Goal: Task Accomplishment & Management: Complete application form

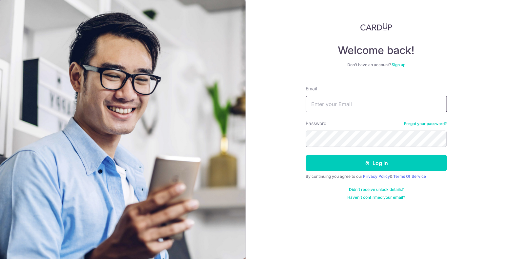
click at [328, 108] on input "Email" at bounding box center [376, 104] width 141 height 16
type input "info@harvault.com"
click at [306, 155] on button "Log in" at bounding box center [376, 163] width 141 height 16
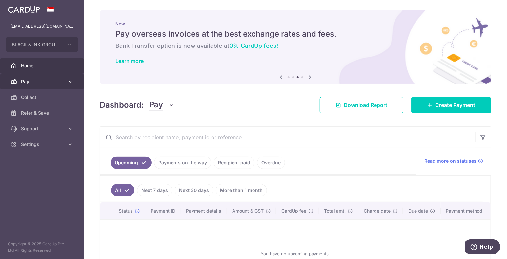
click at [67, 80] on icon at bounding box center [70, 81] width 7 height 7
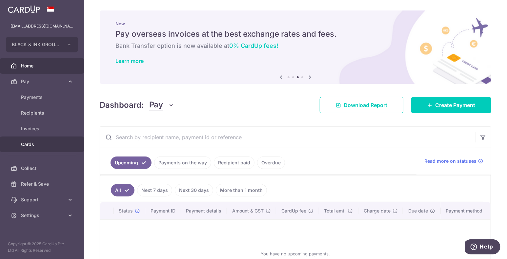
click at [50, 143] on span "Cards" at bounding box center [42, 144] width 43 height 7
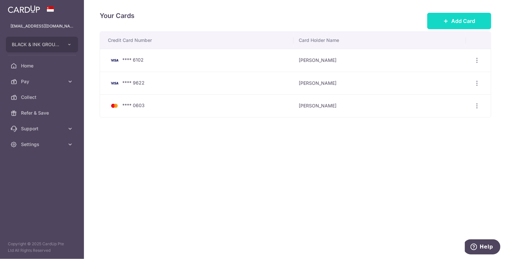
click at [447, 19] on icon at bounding box center [445, 20] width 5 height 5
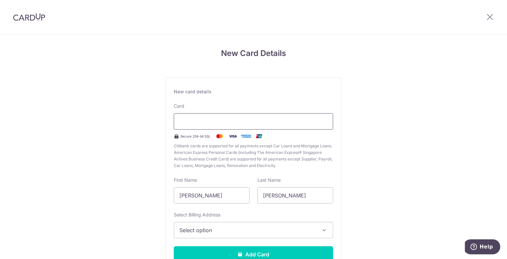
click at [271, 116] on div at bounding box center [253, 121] width 159 height 16
drag, startPoint x: 454, startPoint y: 102, endPoint x: 450, endPoint y: 105, distance: 5.1
click at [454, 102] on div "New Card Details New card details Card Secure 256-bit SSL Citibank cards are su…" at bounding box center [253, 171] width 507 height 275
click at [198, 194] on input "Jia Hao Isaac" at bounding box center [212, 196] width 76 height 16
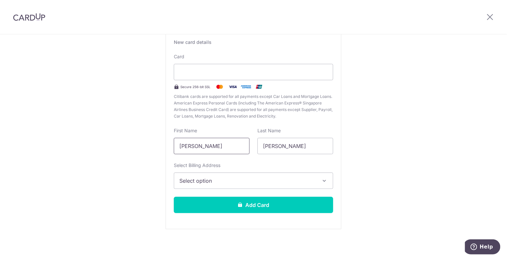
scroll to position [50, 0]
type input "Isaac"
click at [254, 177] on span "Select option" at bounding box center [247, 181] width 136 height 8
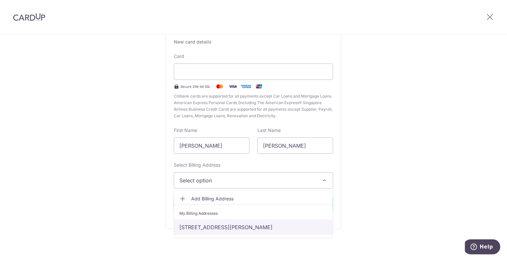
click at [246, 227] on link "93 Lorong L Telok Kurau, 03-02, Singapore, Singapore-425597" at bounding box center [253, 228] width 159 height 16
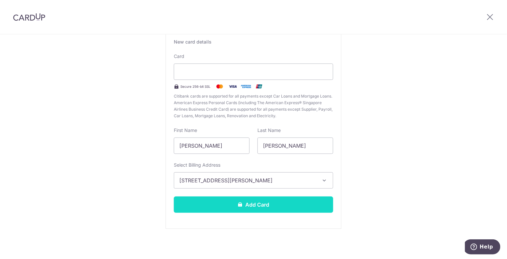
click at [255, 202] on button "Add Card" at bounding box center [253, 205] width 159 height 16
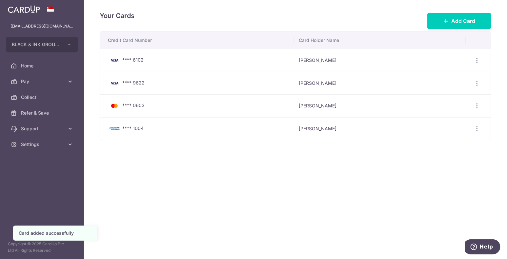
click at [388, 181] on div "Your Cards Add Card Credit Card Number Card Holder Name **** 6102 ISAAC CHAN Vi…" at bounding box center [295, 129] width 423 height 259
click at [391, 158] on div "Your Cards Add Card Credit Card Number Card Holder Name **** 6102 ISAAC CHAN Vi…" at bounding box center [295, 129] width 423 height 259
click at [390, 166] on div "Your Cards Add Card Credit Card Number Card Holder Name **** 6102 ISAAC CHAN Vi…" at bounding box center [295, 129] width 423 height 259
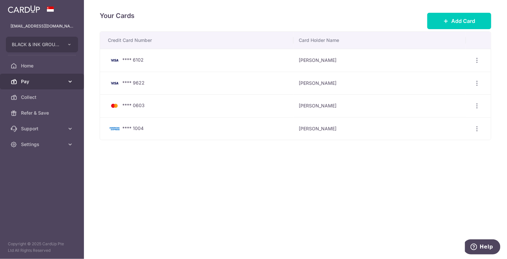
click at [70, 82] on icon at bounding box center [70, 81] width 7 height 7
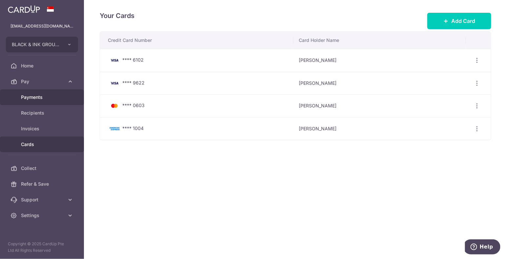
click at [61, 98] on span "Payments" at bounding box center [42, 97] width 43 height 7
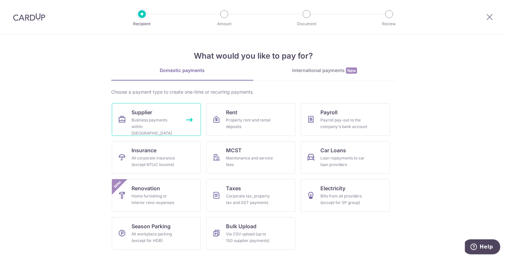
click at [149, 113] on span "Supplier" at bounding box center [141, 113] width 21 height 8
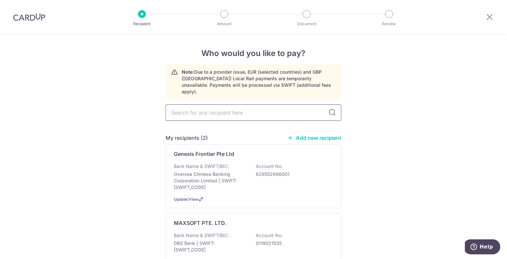
drag, startPoint x: 234, startPoint y: 108, endPoint x: 234, endPoint y: 111, distance: 3.6
click at [234, 108] on input "text" at bounding box center [254, 113] width 176 height 16
type input "n"
type input "animart"
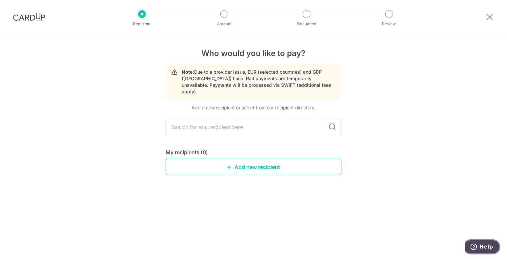
click at [481, 240] on button "Help" at bounding box center [481, 246] width 37 height 15
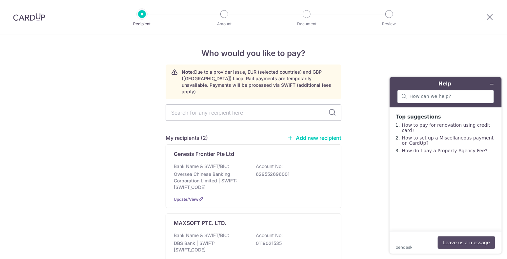
click at [470, 238] on button "Leave us a message" at bounding box center [465, 242] width 57 height 12
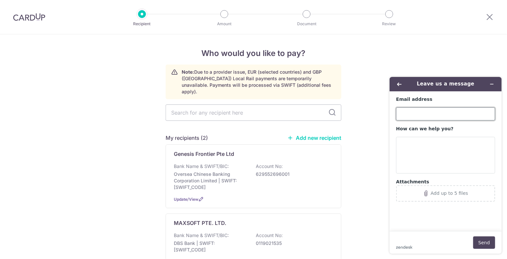
click at [435, 110] on input "Email address" at bounding box center [445, 113] width 99 height 13
type input "[EMAIL_ADDRESS][DOMAIN_NAME]"
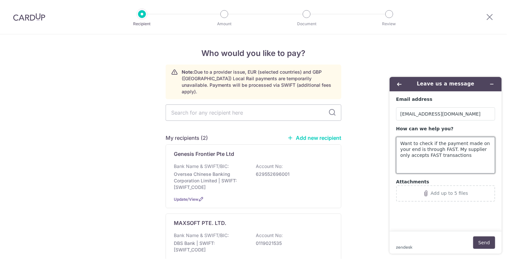
type textarea "Want to check if the payment made on your end is through FAST. My supplier only…"
click at [488, 251] on footer "zendesk .cls-1{fill:#03363d;} Send" at bounding box center [445, 242] width 112 height 23
click at [488, 246] on button "Send" at bounding box center [484, 242] width 22 height 12
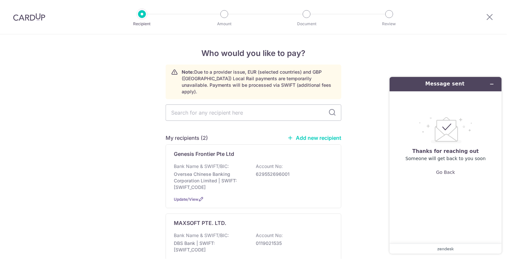
click at [492, 83] on icon "Minimise widget" at bounding box center [491, 84] width 5 height 5
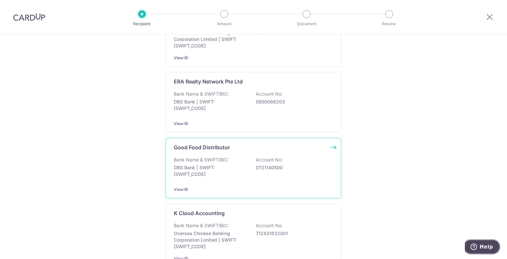
scroll to position [754, 0]
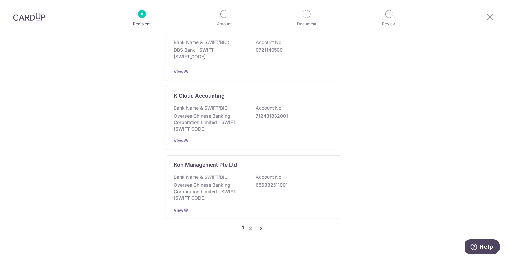
click at [16, 15] on img at bounding box center [29, 17] width 32 height 8
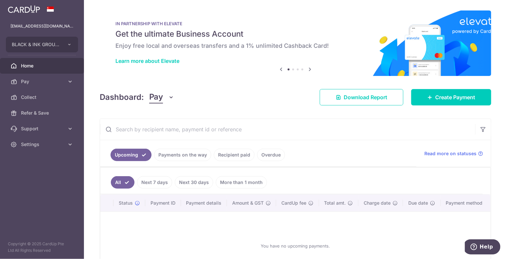
click at [414, 0] on div "× Pause Schedule Pause all future payments in this series Pause just this one p…" at bounding box center [295, 129] width 423 height 259
